Goal: Information Seeking & Learning: Learn about a topic

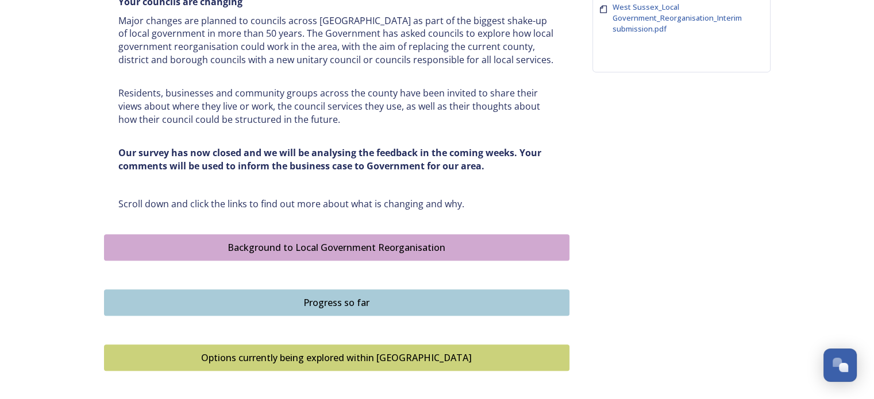
scroll to position [517, 0]
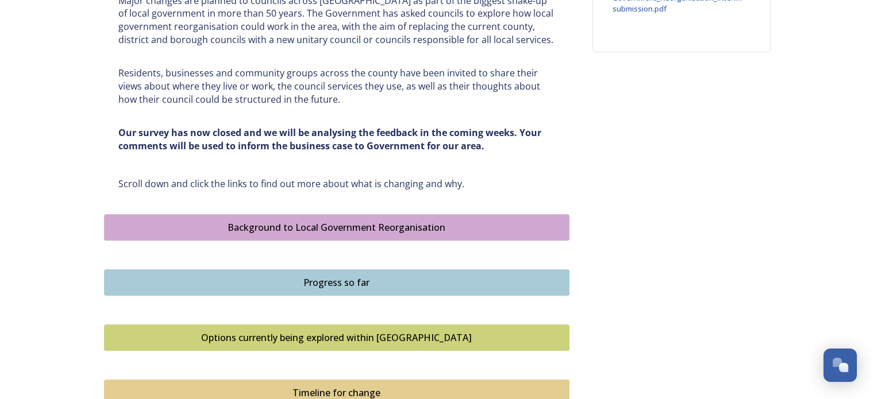
click at [428, 225] on div "Background to Local Government Reorganisation" at bounding box center [336, 228] width 453 height 14
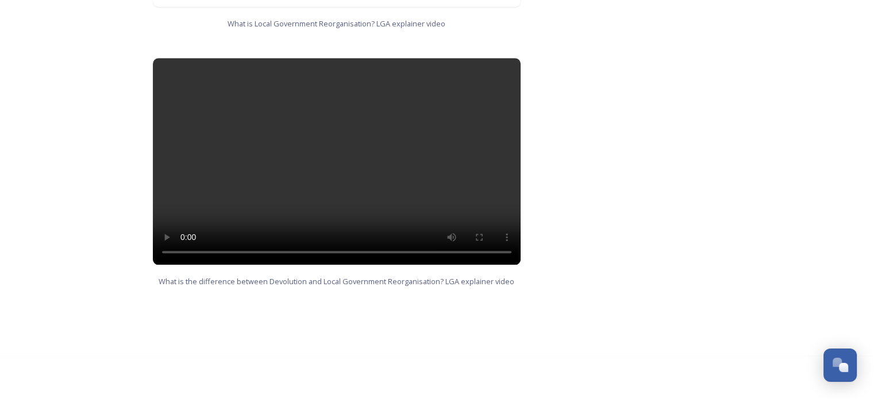
scroll to position [1170, 0]
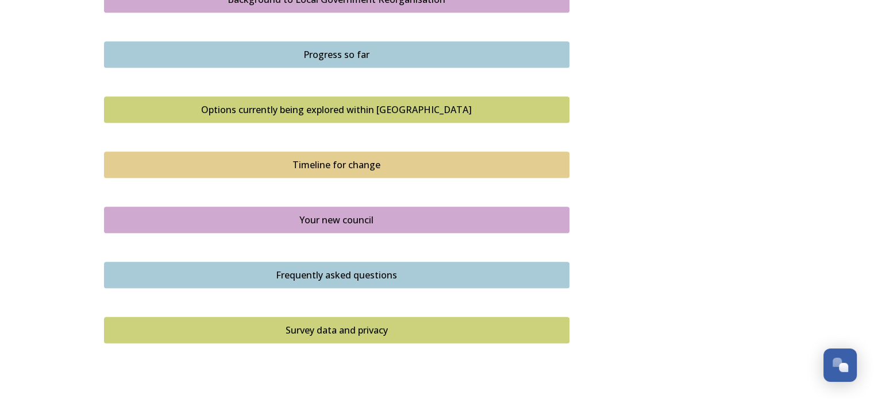
scroll to position [747, 0]
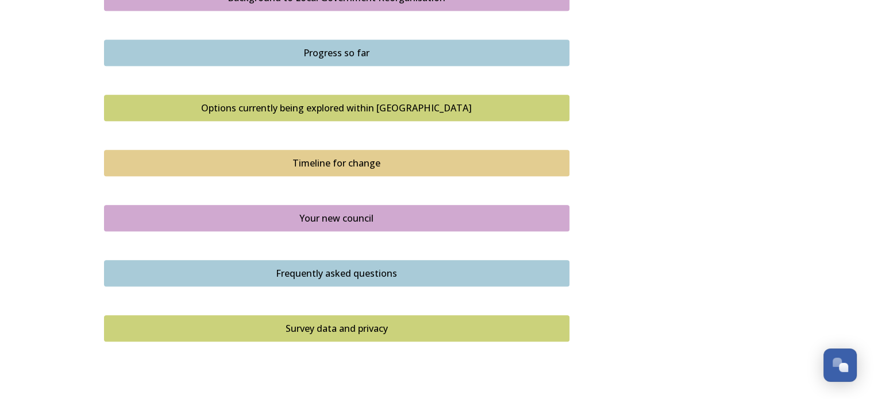
click at [334, 216] on div "Your new council" at bounding box center [336, 218] width 453 height 14
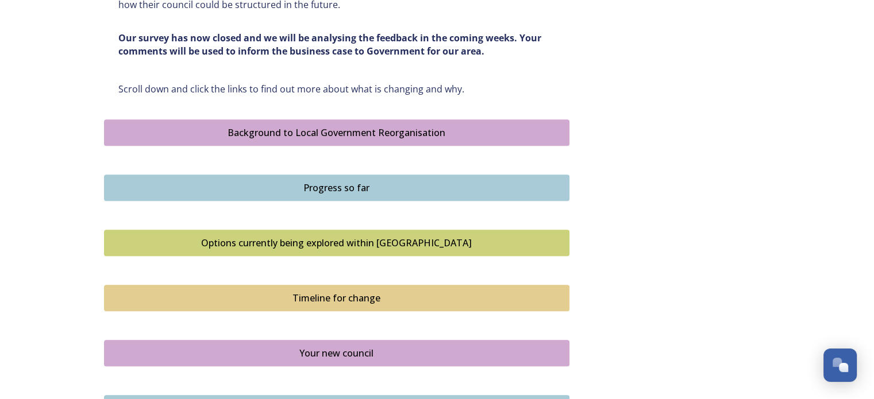
scroll to position [632, 0]
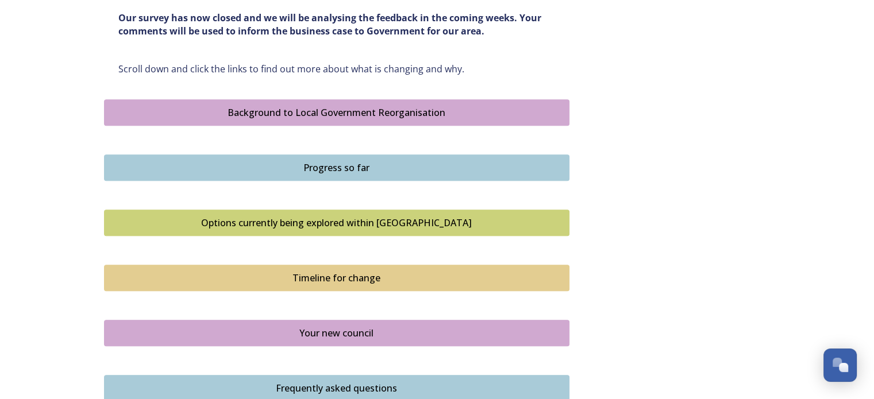
click at [326, 272] on div "Timeline for change" at bounding box center [336, 278] width 453 height 14
click at [326, 271] on div "Timeline for change" at bounding box center [336, 278] width 453 height 14
click at [423, 269] on button "Timeline for change" at bounding box center [336, 278] width 465 height 26
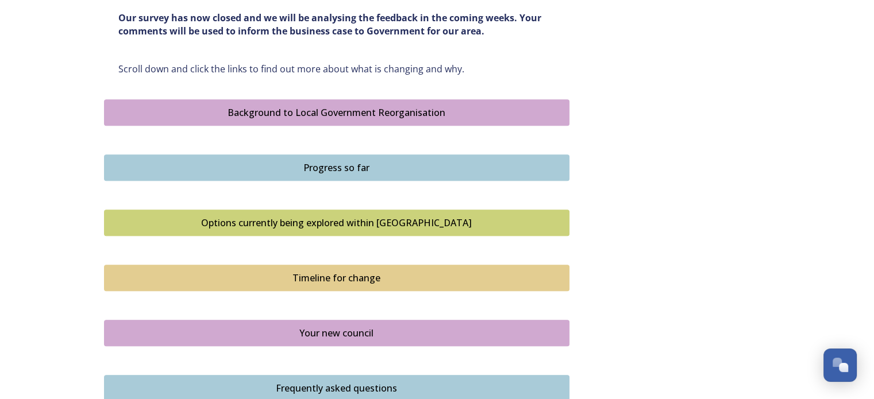
click at [423, 269] on button "Timeline for change" at bounding box center [336, 278] width 465 height 26
click at [355, 326] on div "Your new council" at bounding box center [336, 333] width 453 height 14
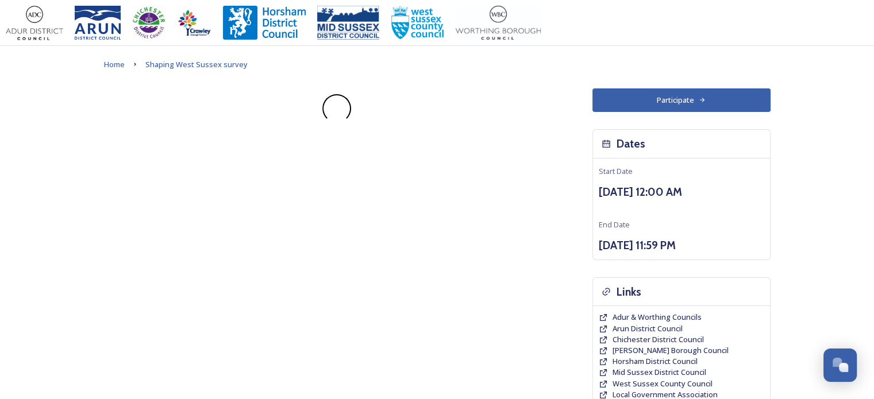
click at [355, 325] on div "Participate Dates Start Date [DATE] 12:00 AM End Date [DATE] 11:59 PM Links Adu…" at bounding box center [437, 334] width 666 height 492
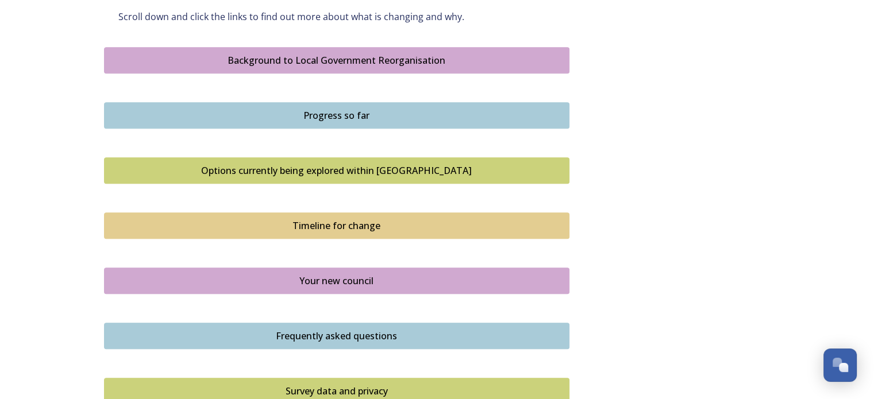
scroll to position [689, 0]
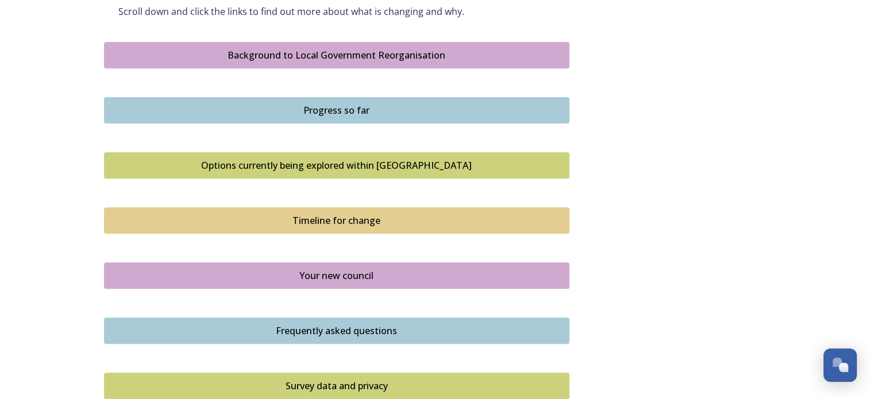
click at [348, 219] on div "Timeline for change" at bounding box center [336, 221] width 453 height 14
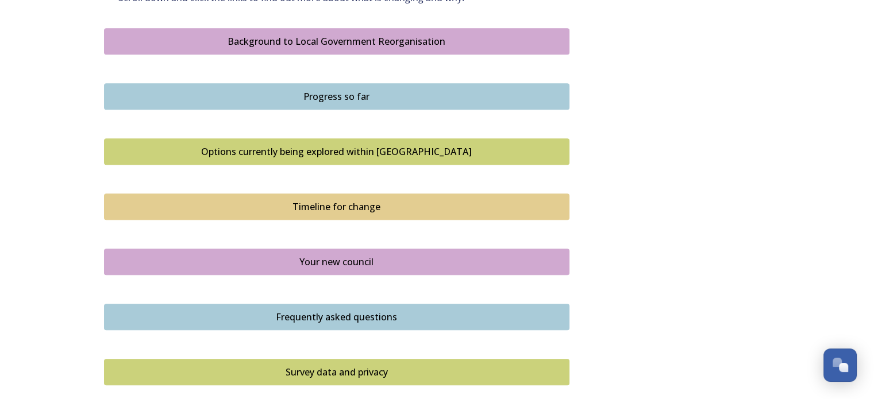
scroll to position [747, 0]
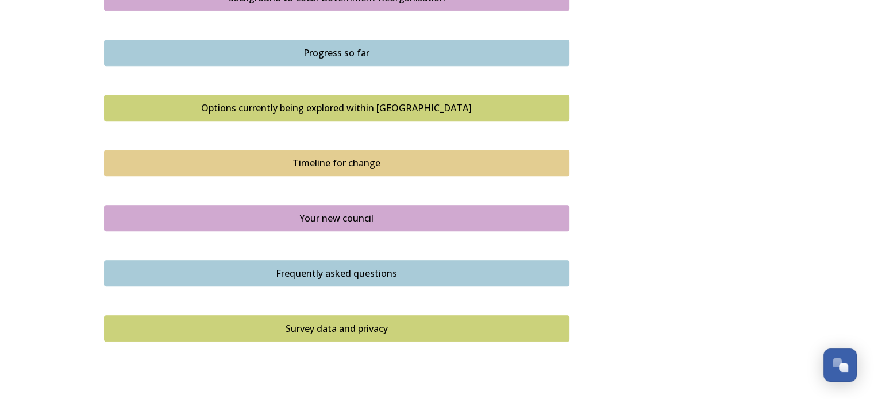
click at [362, 215] on div "Your new council" at bounding box center [336, 218] width 453 height 14
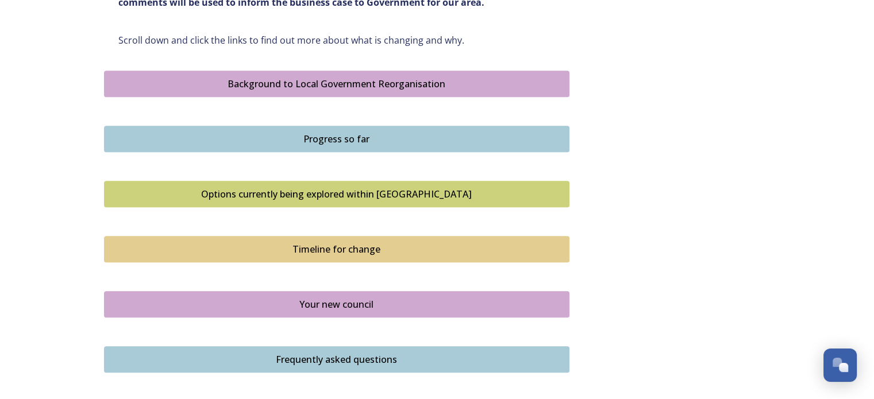
scroll to position [689, 0]
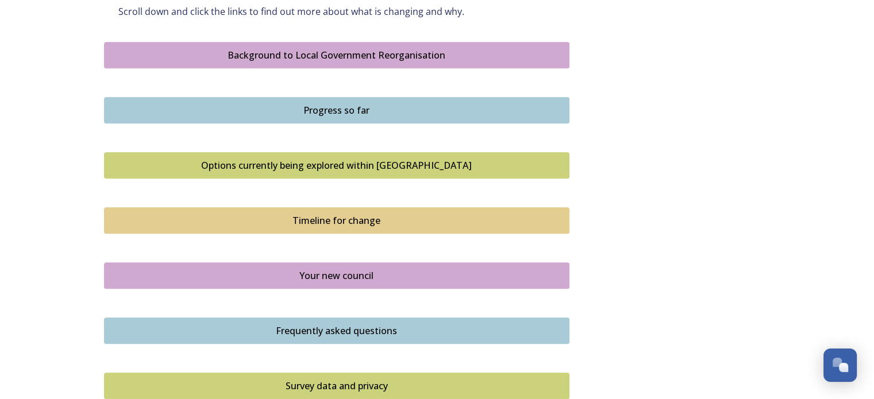
click at [229, 105] on div "Progress so far" at bounding box center [336, 110] width 453 height 14
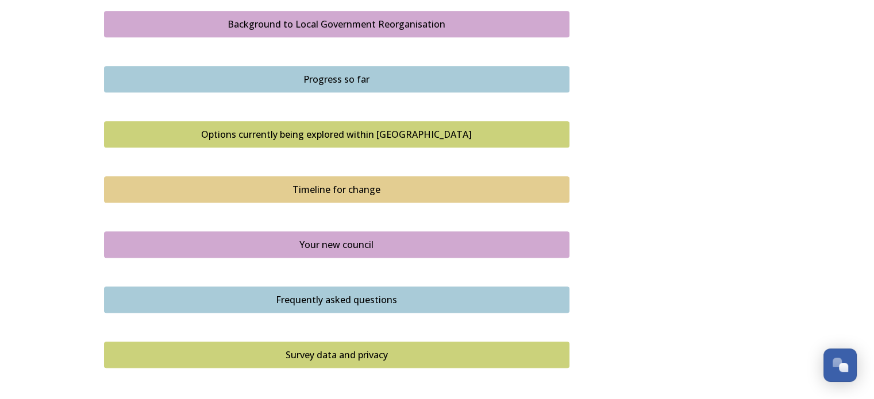
scroll to position [747, 0]
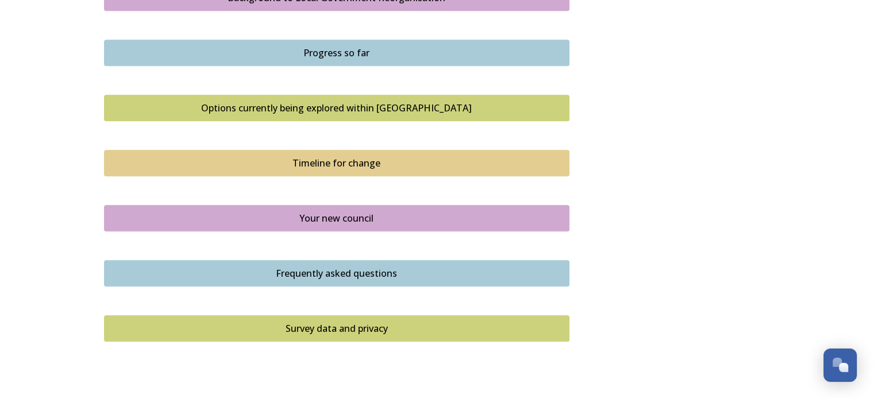
click at [328, 107] on div "Options currently being explored within [GEOGRAPHIC_DATA]" at bounding box center [336, 108] width 453 height 14
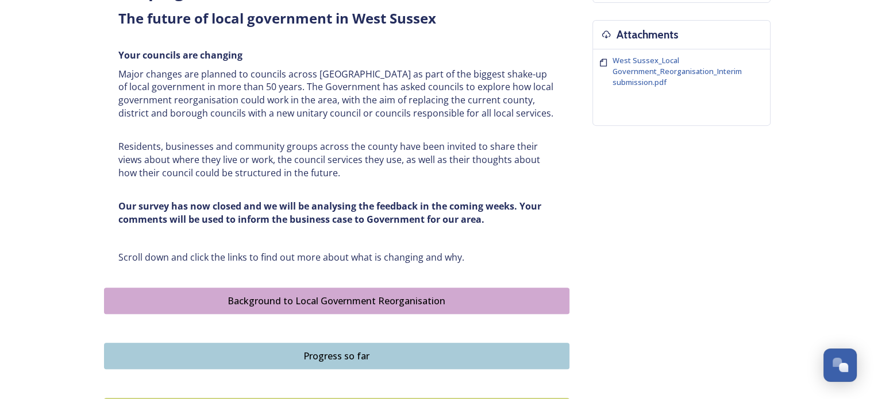
scroll to position [574, 0]
